Goal: Task Accomplishment & Management: Complete application form

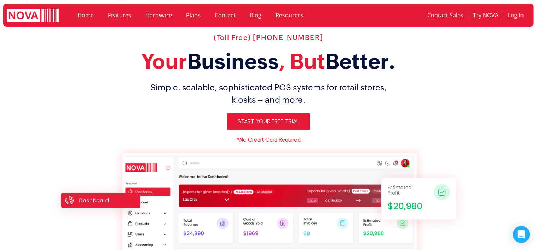
click at [445, 106] on div "(Toll Free) 1-888-370-6682 Your Business , But Better. Simple, scalable, sophis…" at bounding box center [268, 197] width 446 height 335
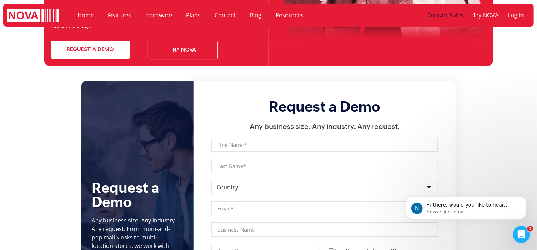
click at [232, 138] on input "First Name" at bounding box center [324, 145] width 227 height 14
type input "Self"
type input "Evaluation"
select select "[GEOGRAPHIC_DATA]"
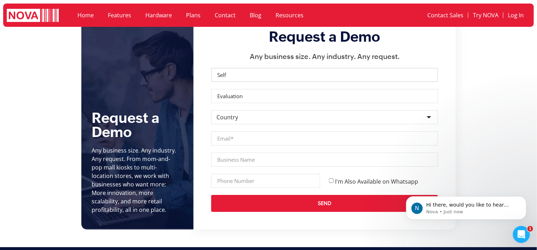
scroll to position [2541, 0]
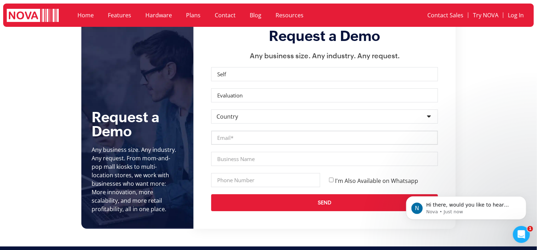
click at [246, 131] on input "Email" at bounding box center [324, 138] width 227 height 14
click at [249, 67] on input "Self" at bounding box center [324, 74] width 227 height 14
type input "S"
type input "Ali"
type input "Nawaz test"
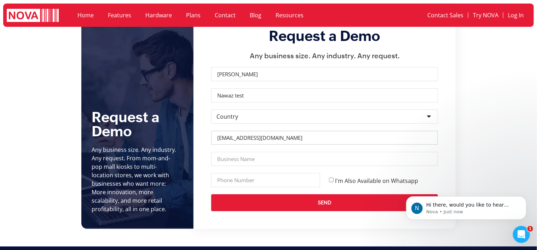
type input "ali@novapointofsale.com"
type input "NOVA"
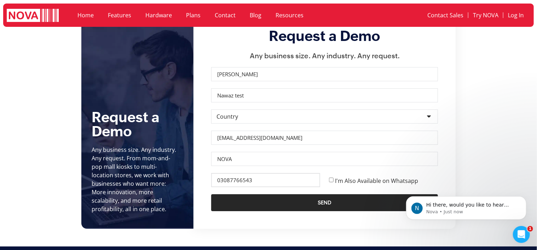
type input "03087766543"
click at [345, 200] on span "Send" at bounding box center [324, 203] width 198 height 6
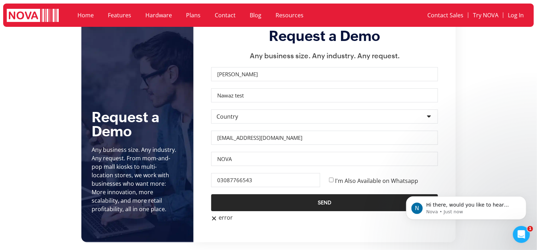
click at [214, 215] on div "error" at bounding box center [324, 218] width 227 height 6
click at [258, 195] on button "Send" at bounding box center [324, 203] width 227 height 17
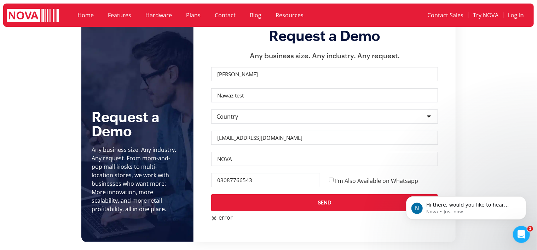
click at [1, 68] on section "Request a Demo Any business size. Any industry. Any request. From mom-and-pop m…" at bounding box center [268, 126] width 537 height 233
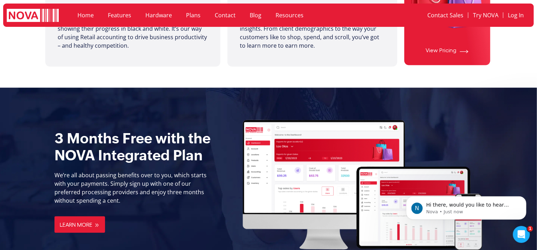
scroll to position [701, 0]
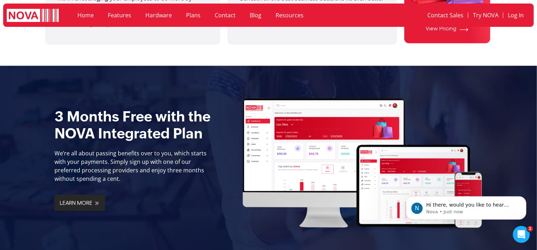
click at [81, 200] on span "Learn More" at bounding box center [76, 203] width 33 height 7
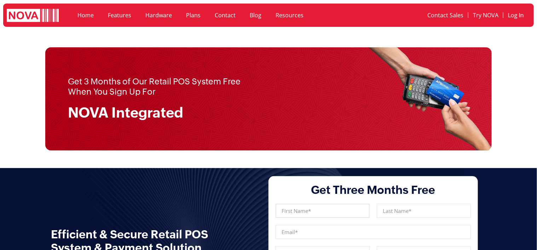
click at [276, 204] on input "First Name" at bounding box center [323, 211] width 94 height 14
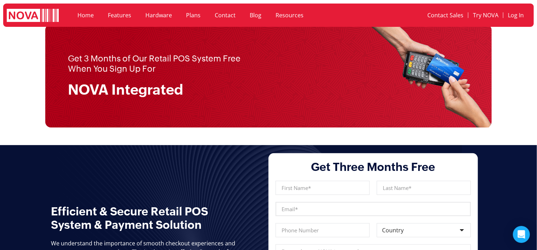
scroll to position [35, 0]
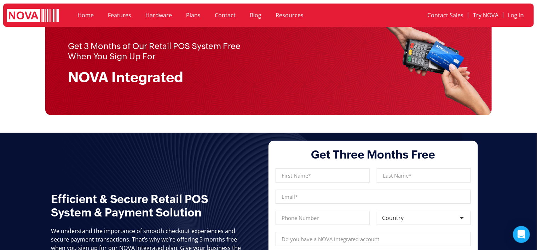
click at [272, 169] on div "First Name Last Name Email Phone Country Country Afghanistan Albania Algeria An…" at bounding box center [373, 251] width 202 height 165
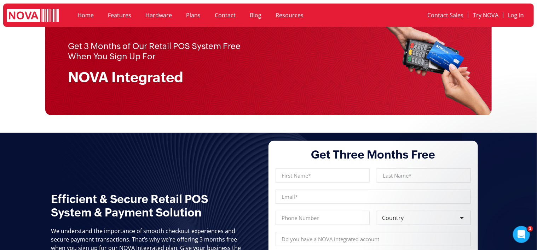
click at [276, 169] on input "First Name" at bounding box center [323, 176] width 94 height 14
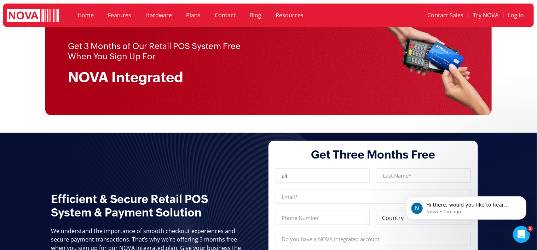
type input "ali"
type input "Nawaz test"
type input "ali@novapointofsale.com"
type input "03087766543"
select select "[GEOGRAPHIC_DATA]"
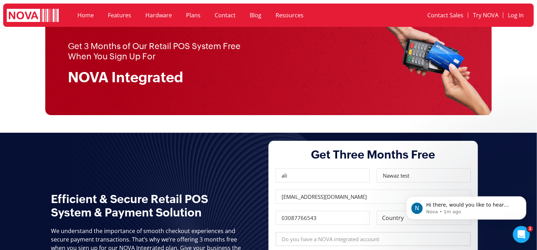
click at [276, 232] on input "Nova Account" at bounding box center [373, 239] width 195 height 14
type input "NOVA"
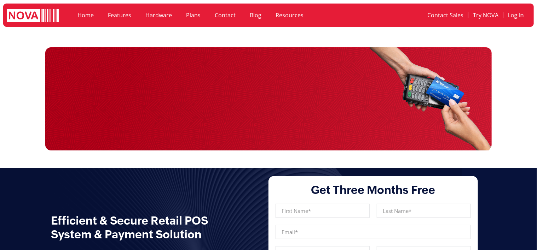
click at [55, 16] on img at bounding box center [33, 16] width 52 height 15
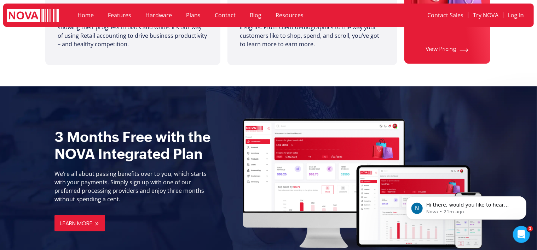
scroll to position [772, 0]
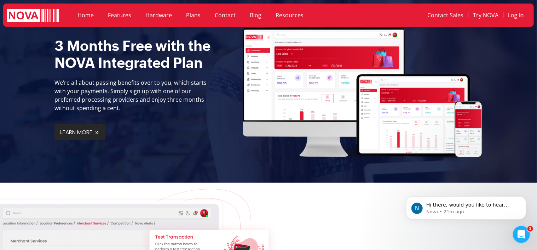
click at [92, 129] on span "Learn More" at bounding box center [76, 132] width 33 height 7
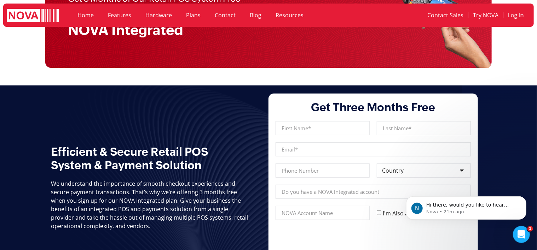
scroll to position [71, 0]
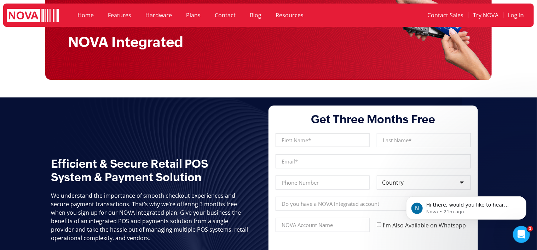
click at [276, 133] on input "First Name" at bounding box center [323, 140] width 94 height 14
type input "ali"
type input "Nawaz test"
type input "ali@novapointofsale.com"
type input "03087766543"
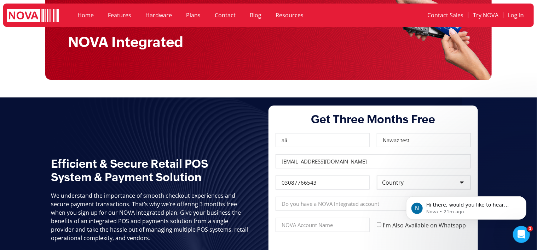
select select "[GEOGRAPHIC_DATA]"
type input "NOVA"
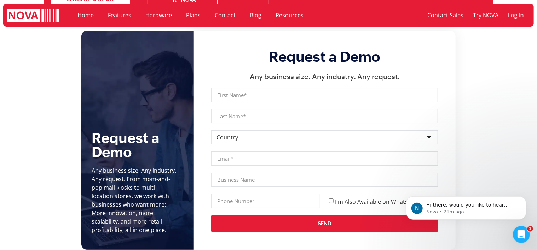
scroll to position [2505, 0]
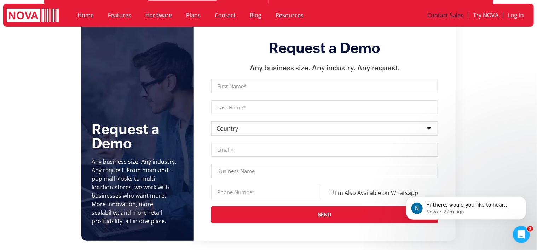
scroll to position [2541, 0]
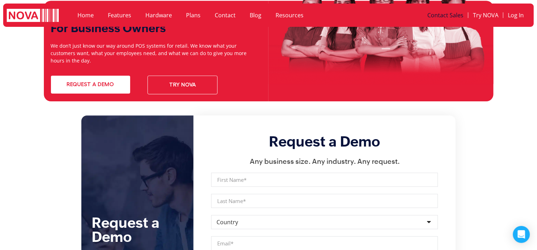
scroll to position [2435, 0]
